Goal: Task Accomplishment & Management: Manage account settings

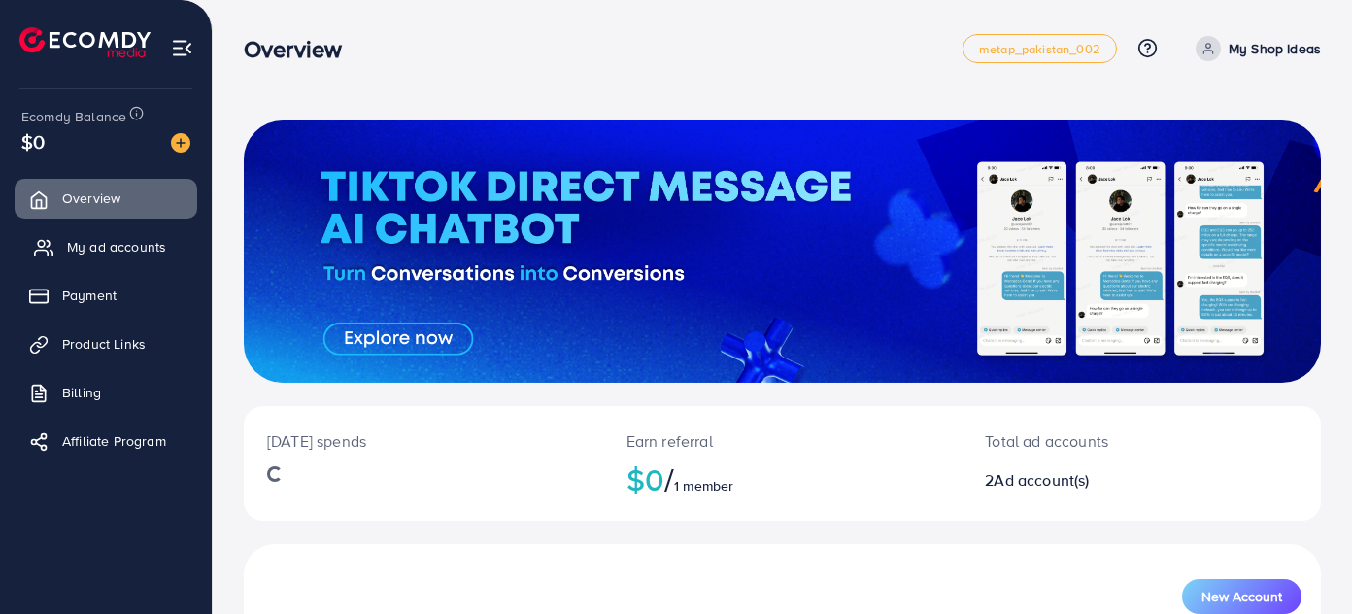
click at [114, 244] on span "My ad accounts" at bounding box center [116, 246] width 99 height 19
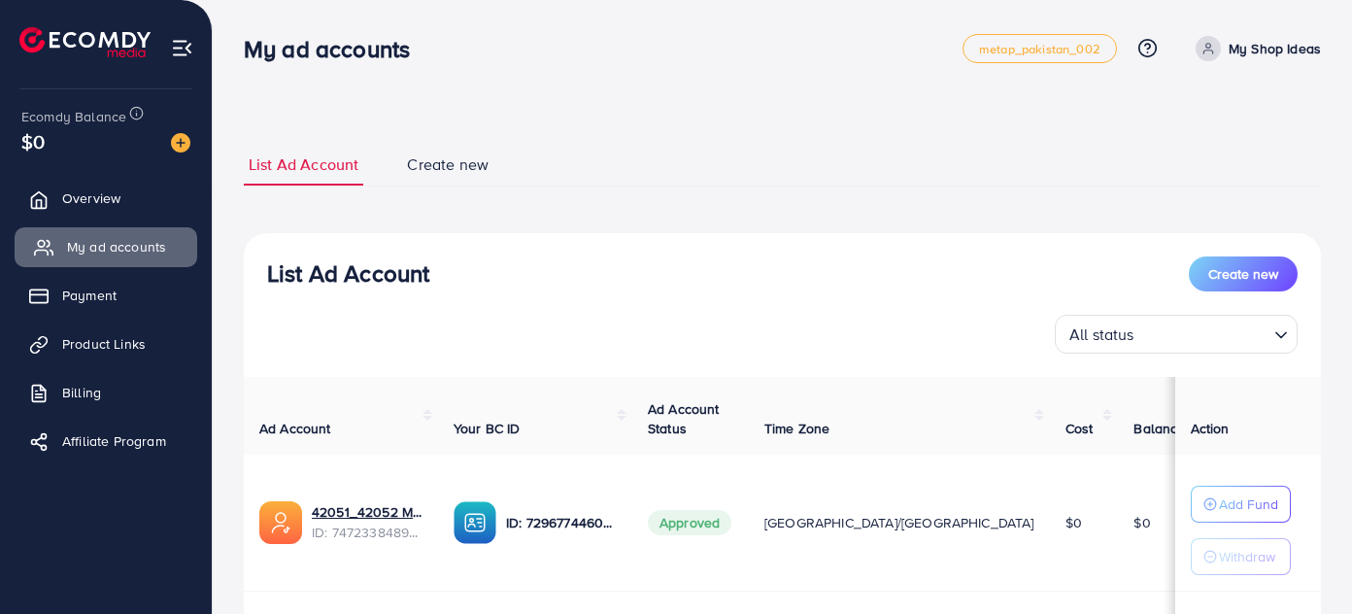
scroll to position [255, 0]
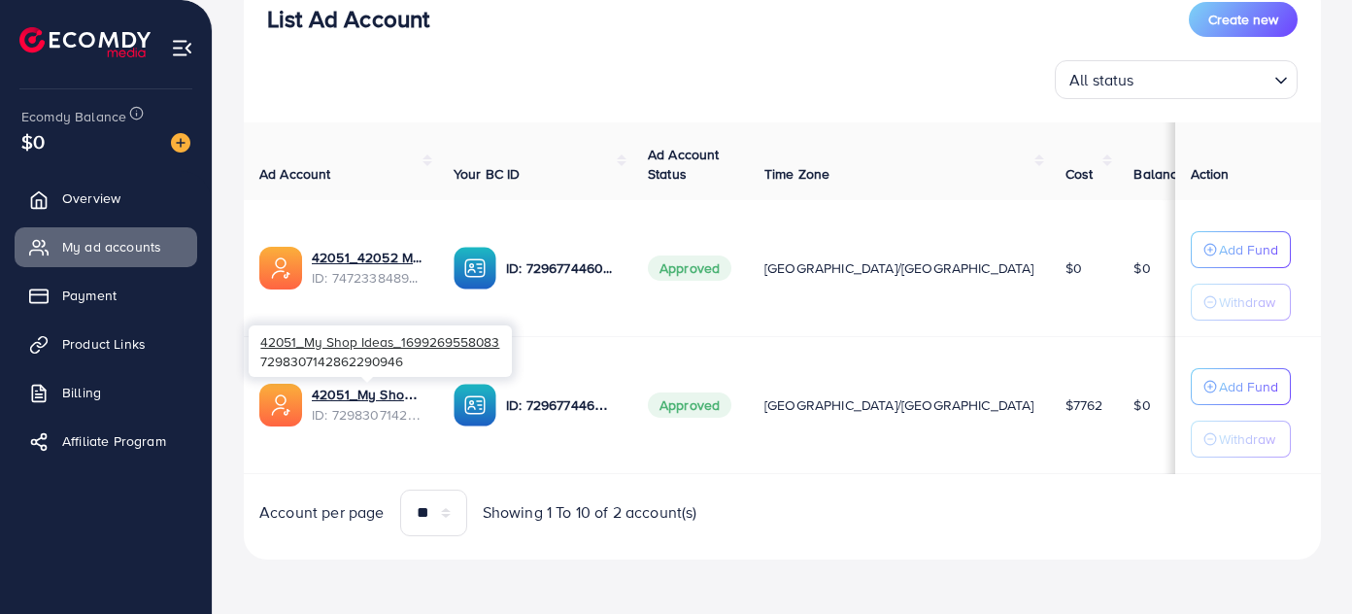
click at [365, 405] on span "ID: 7298307142862290946" at bounding box center [367, 414] width 111 height 19
click at [389, 395] on link "42051_My Shop Ideas_1699269558083" at bounding box center [367, 394] width 111 height 19
click at [110, 338] on span "Product Links" at bounding box center [104, 343] width 84 height 19
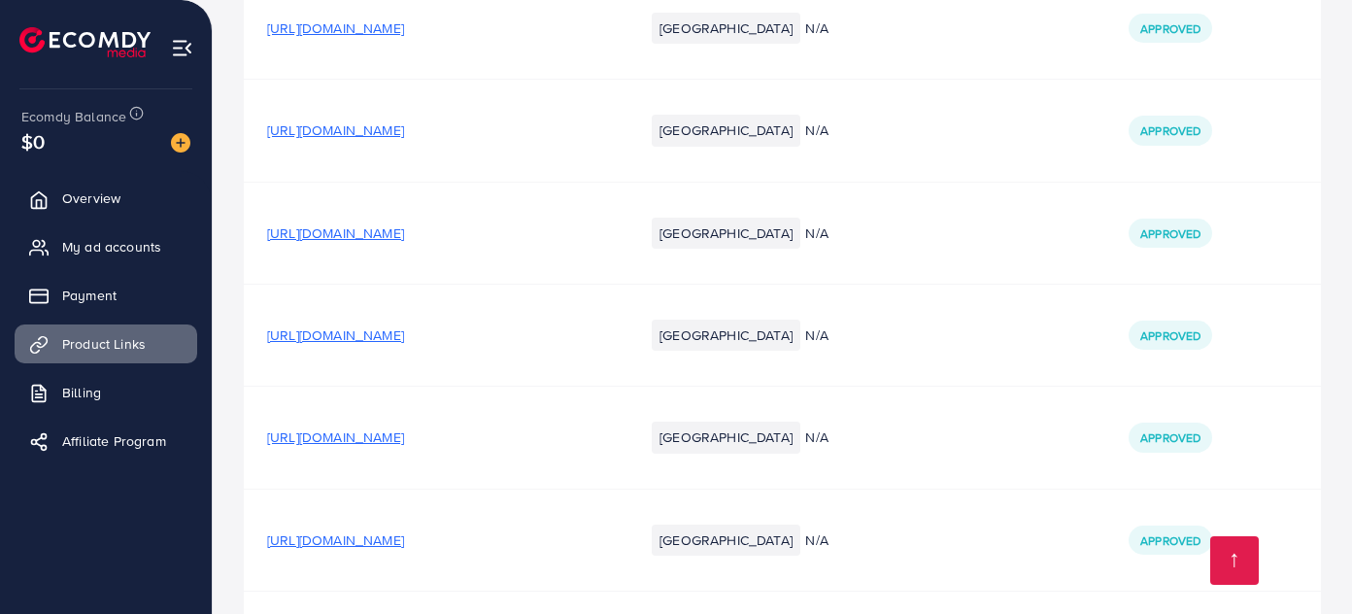
scroll to position [31160, 0]
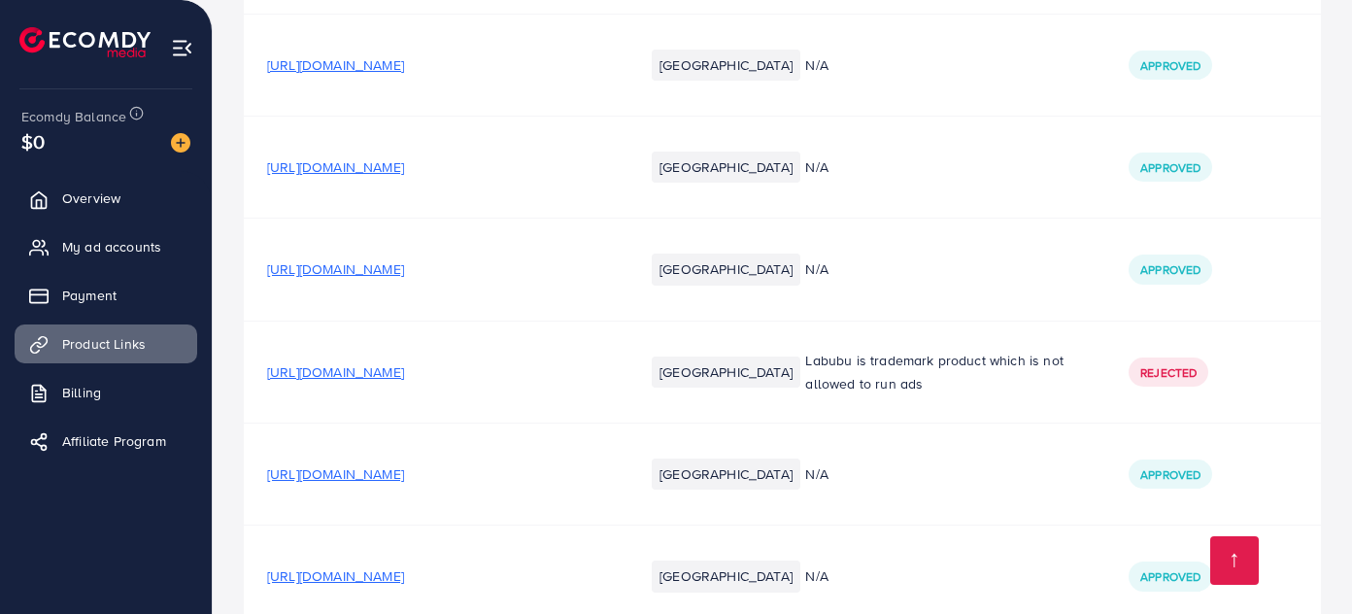
scroll to position [30718, 0]
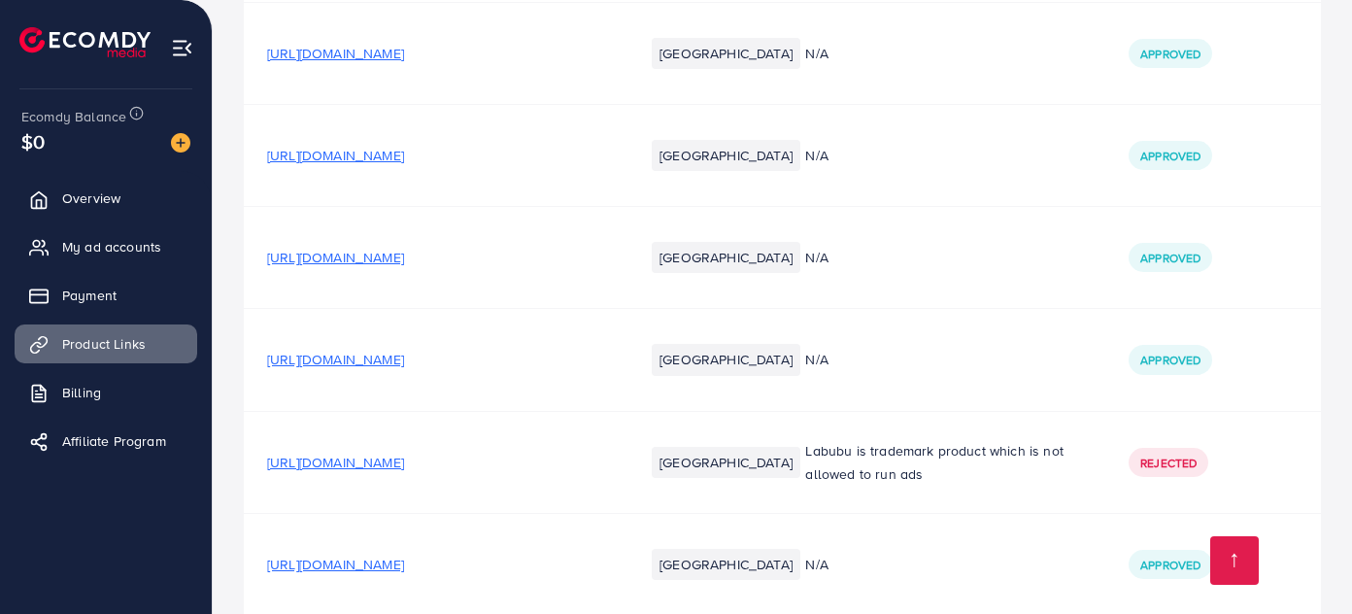
click at [404, 555] on span "[URL][DOMAIN_NAME]" at bounding box center [335, 564] width 137 height 19
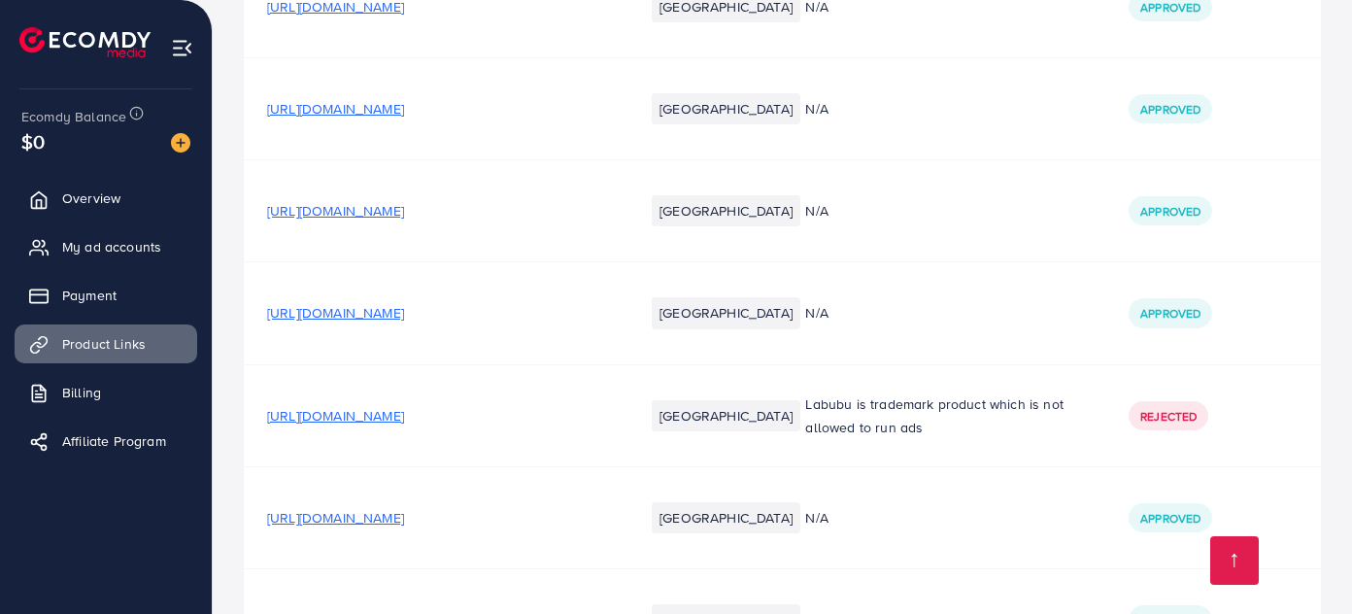
scroll to position [30807, 0]
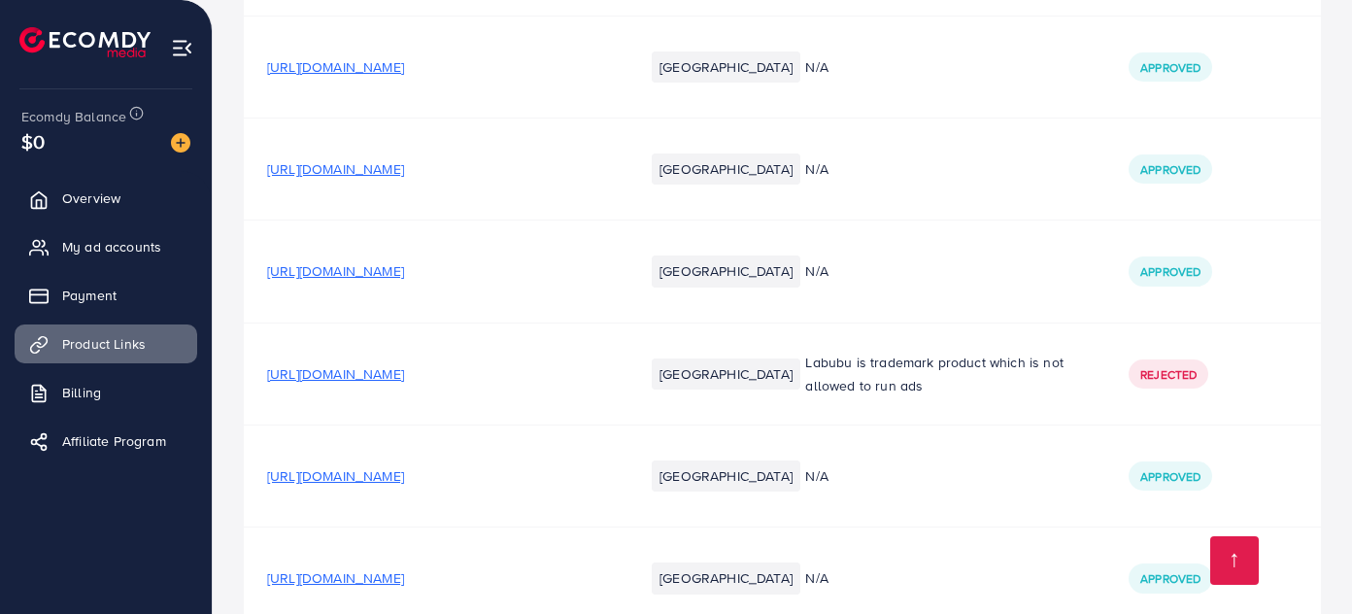
click at [404, 568] on span "[URL][DOMAIN_NAME]" at bounding box center [335, 577] width 137 height 19
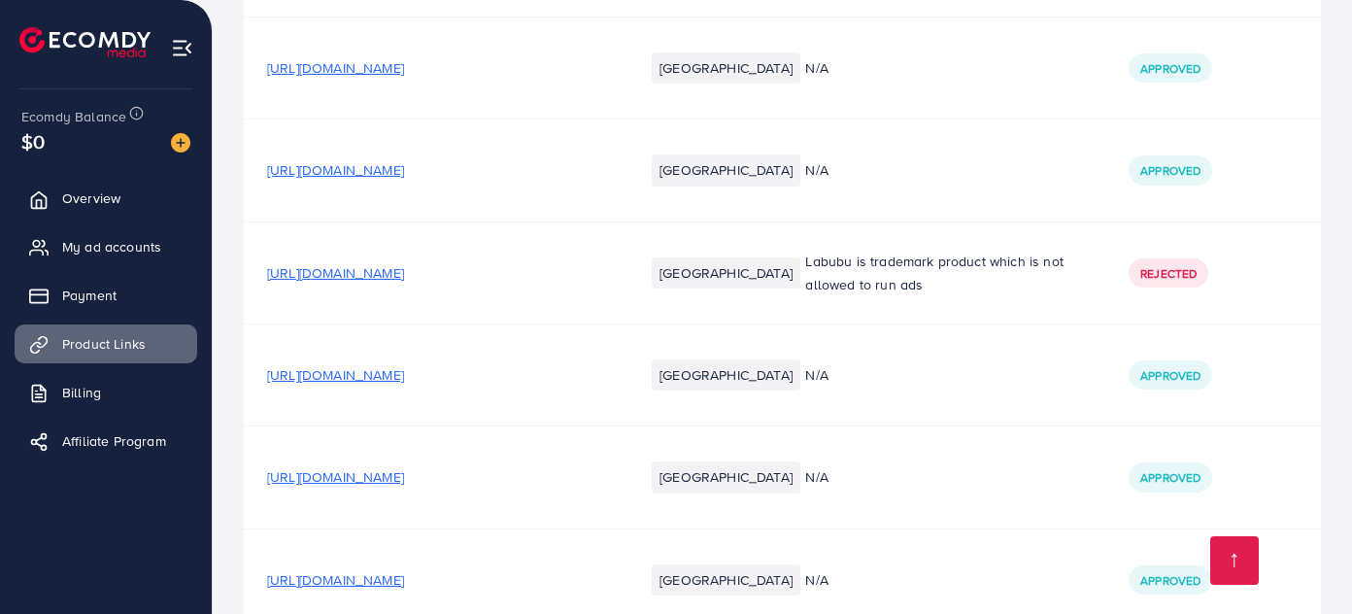
scroll to position [30983, 0]
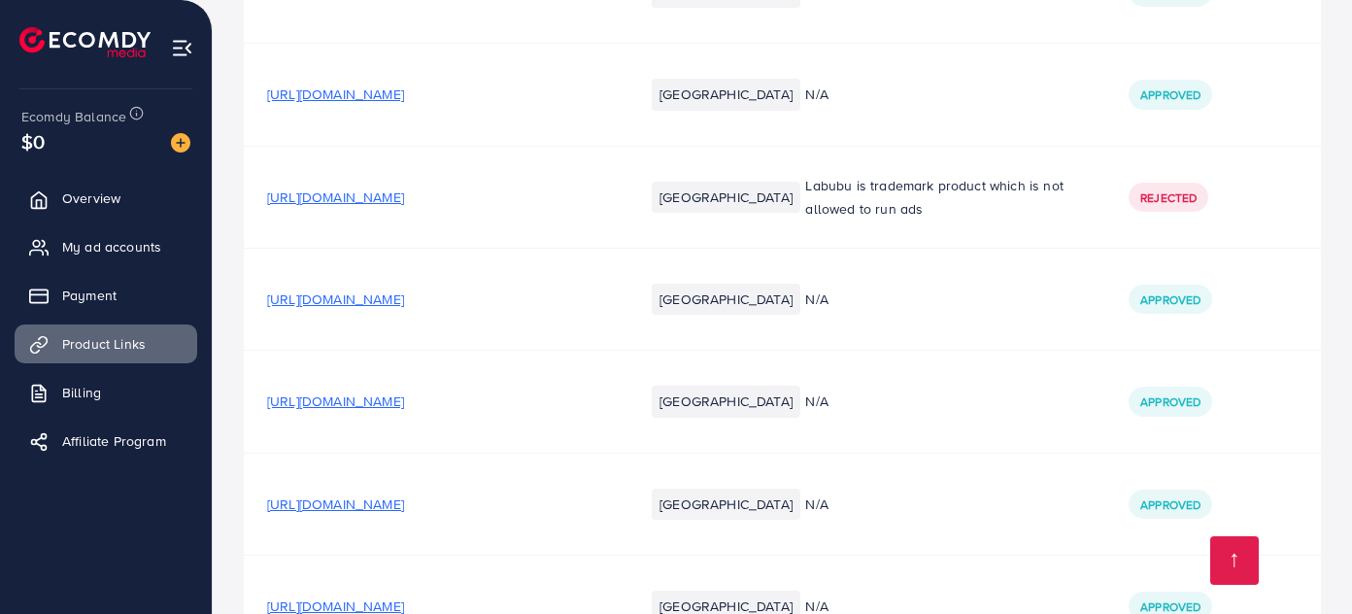
click at [404, 596] on span "[URL][DOMAIN_NAME]" at bounding box center [335, 605] width 137 height 19
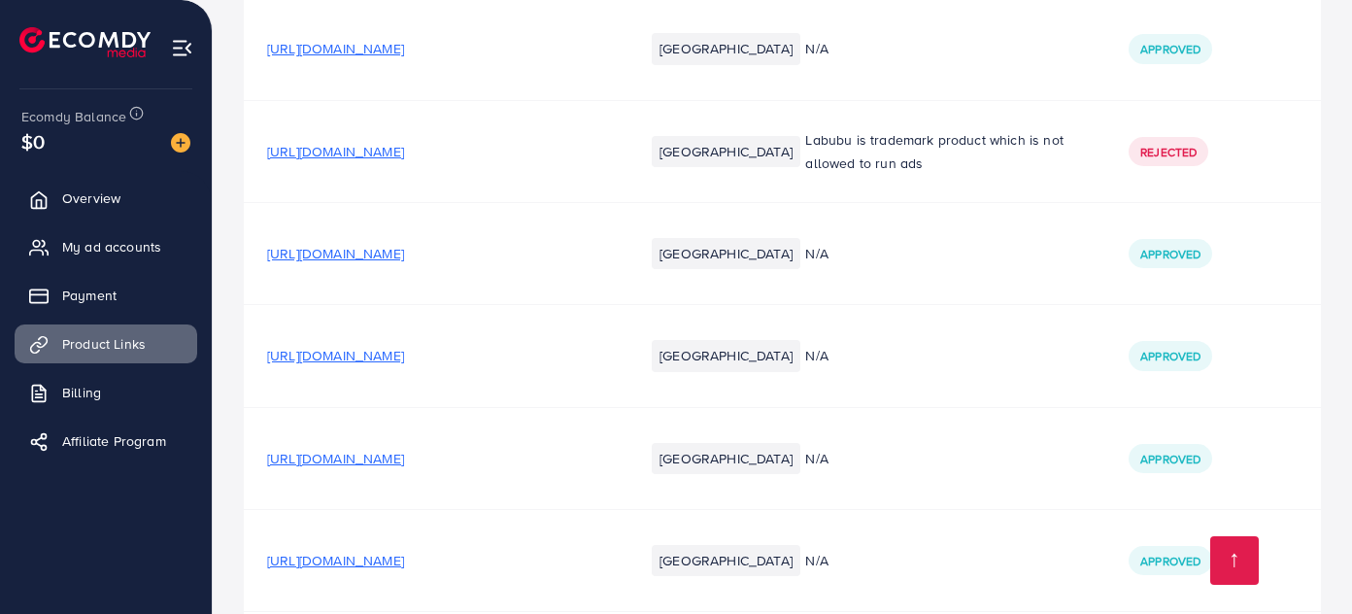
scroll to position [31072, 0]
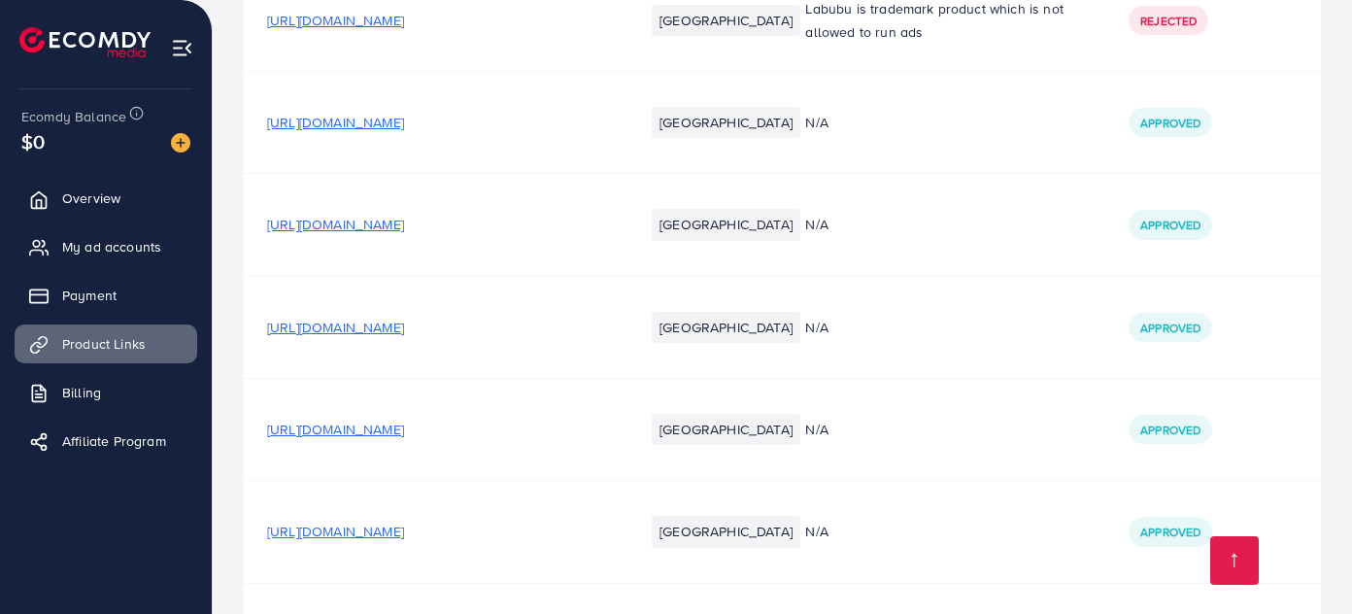
scroll to position [31249, 0]
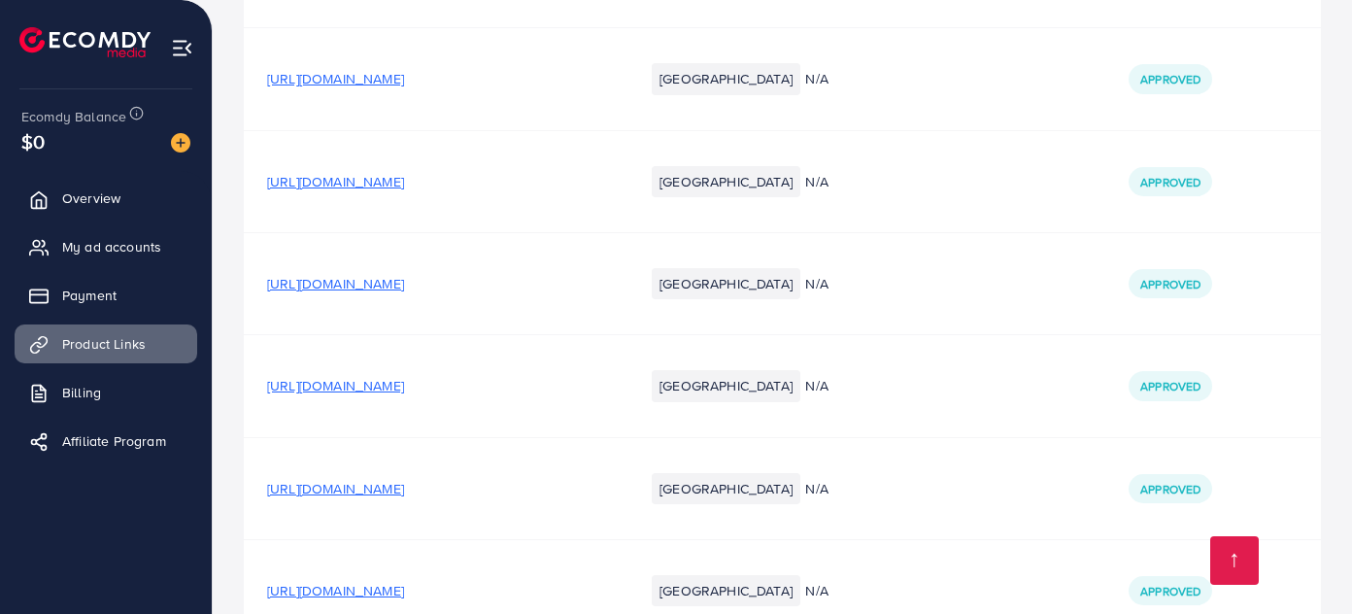
scroll to position [31337, 0]
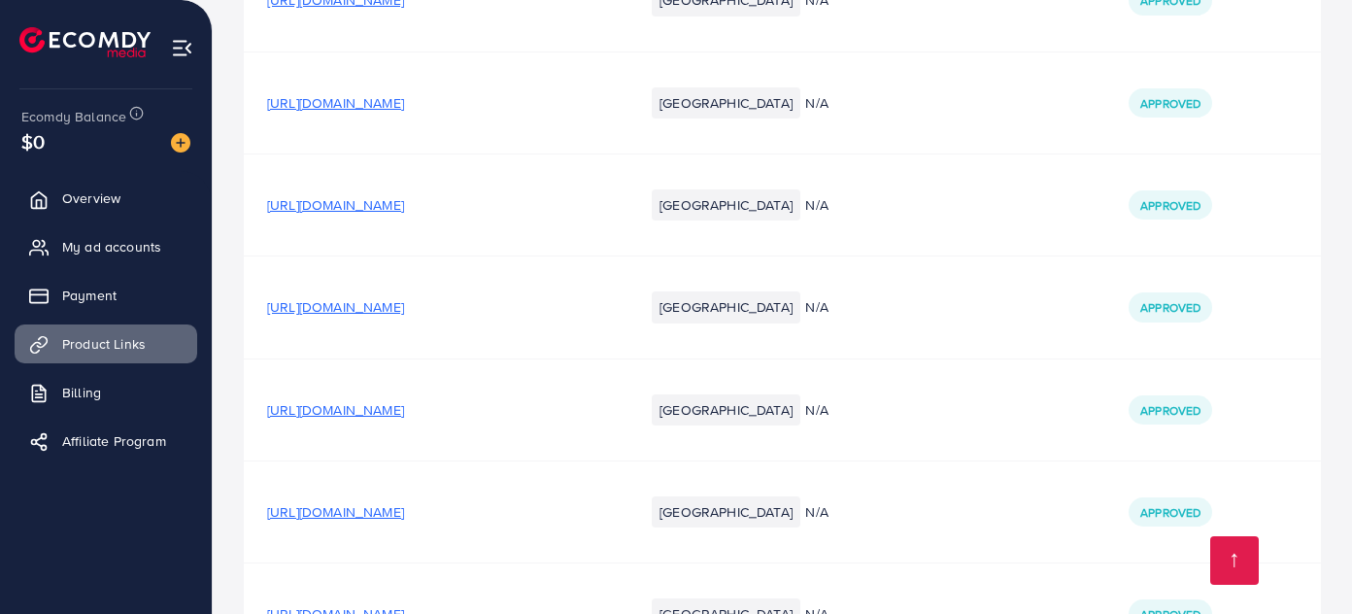
scroll to position [31425, 0]
